Goal: Task Accomplishment & Management: Understand process/instructions

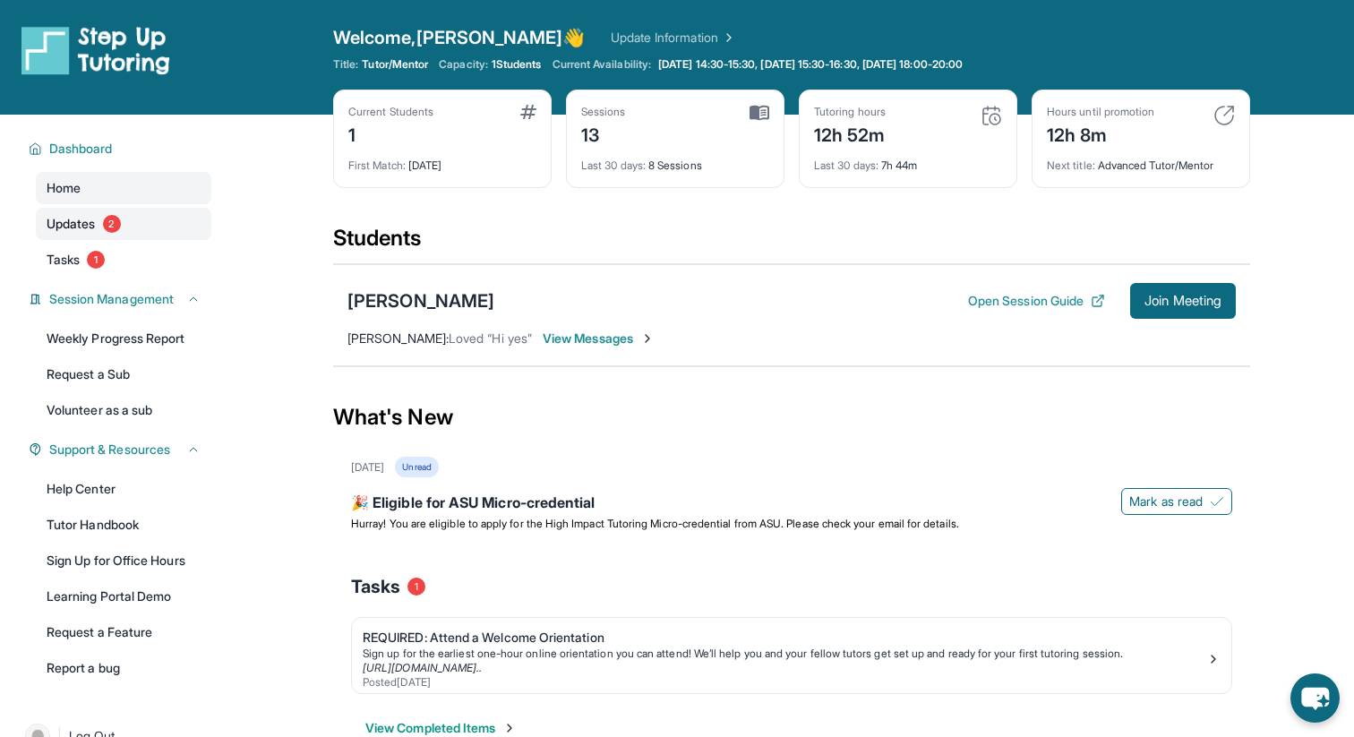
click at [88, 213] on link "Updates 2" at bounding box center [124, 224] width 176 height 32
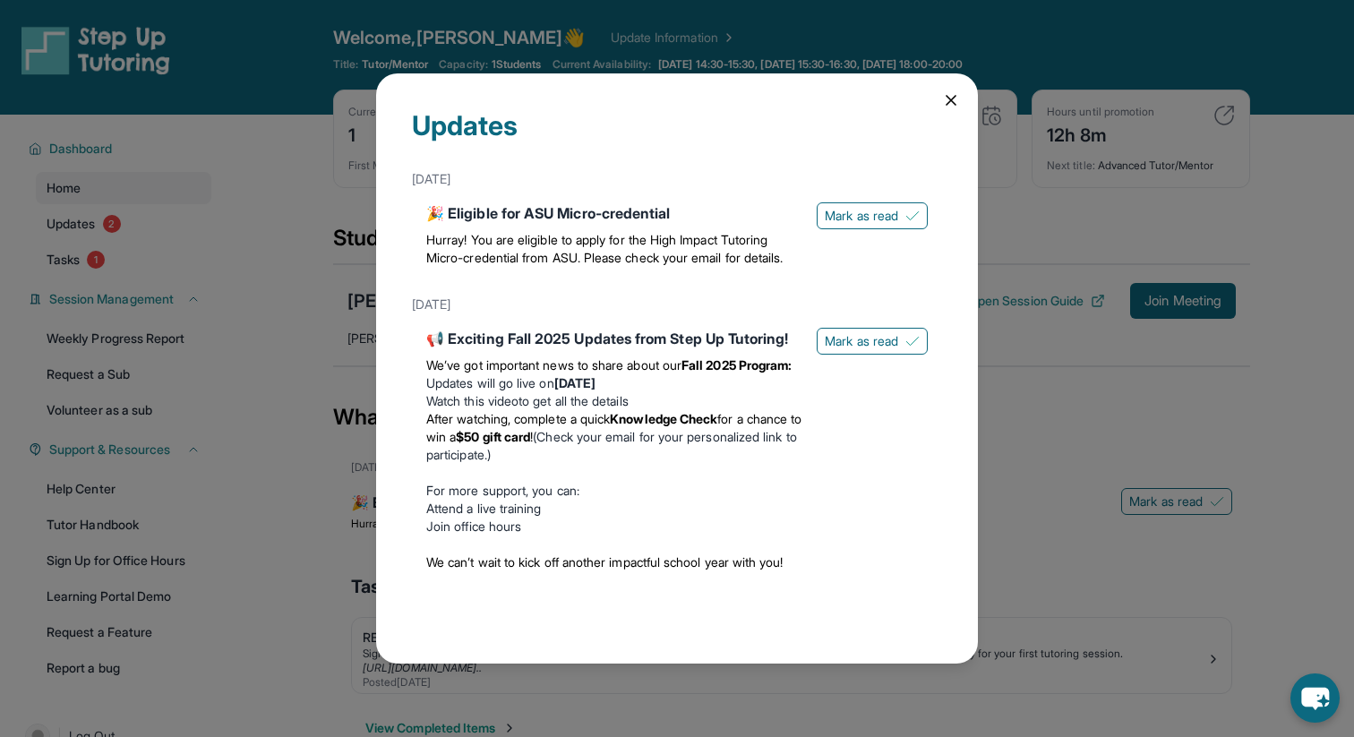
scroll to position [37, 0]
click at [330, 344] on div "Updates [DATE] 🎉 Eligible for ASU Micro-credential Hurray! You are eligible to …" at bounding box center [677, 368] width 1354 height 737
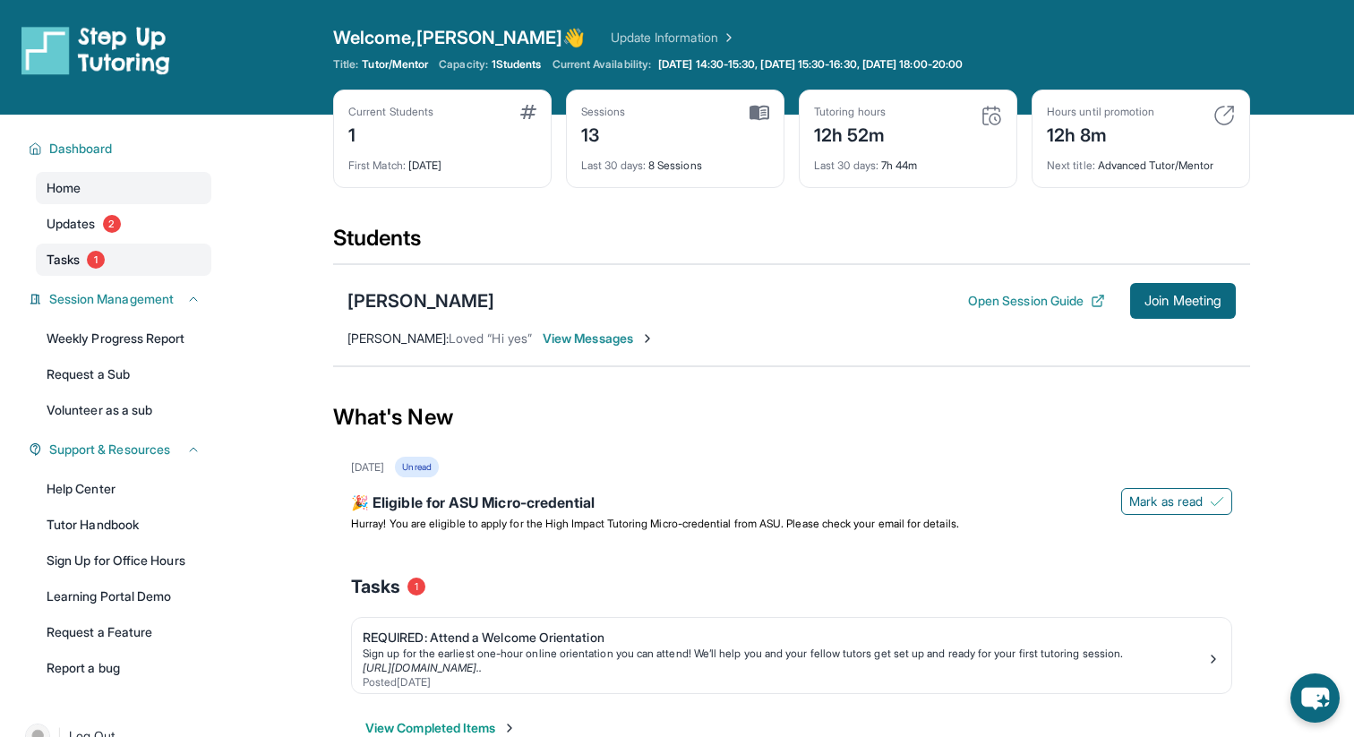
click at [173, 263] on link "Tasks 1" at bounding box center [124, 260] width 176 height 32
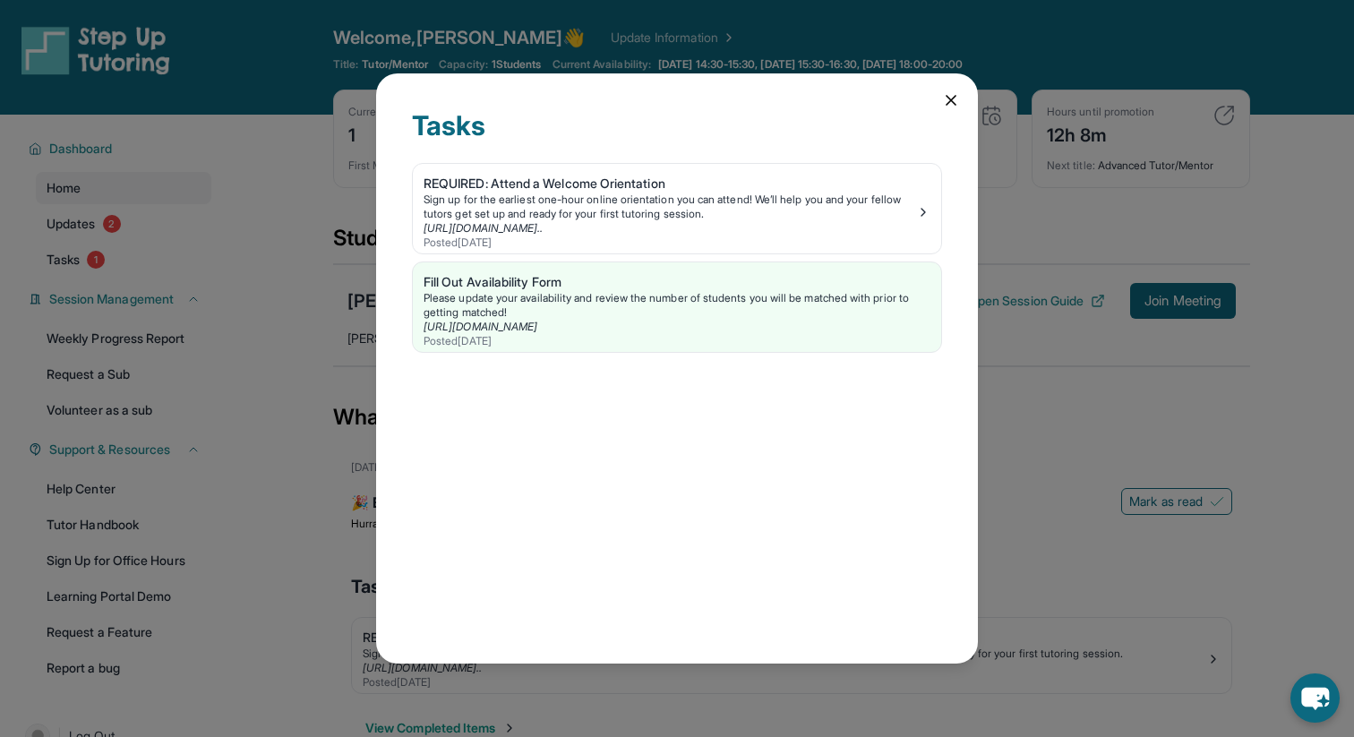
click at [967, 227] on div "Tasks REQUIRED: Attend a Welcome Orientation Sign up for the earliest one-hour …" at bounding box center [677, 367] width 602 height 589
click at [908, 218] on div "Sign up for the earliest one-hour online orientation you can attend! We’ll help…" at bounding box center [670, 207] width 493 height 29
